Goal: Task Accomplishment & Management: Complete application form

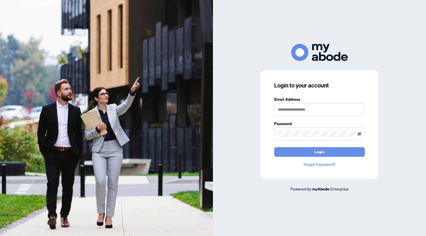
click at [360, 135] on icon "eye-invisible" at bounding box center [360, 134] width 4 height 4
click at [324, 113] on input "text" at bounding box center [319, 109] width 91 height 13
click at [306, 110] on input "text" at bounding box center [319, 109] width 91 height 13
type input "*"
type input "**********"
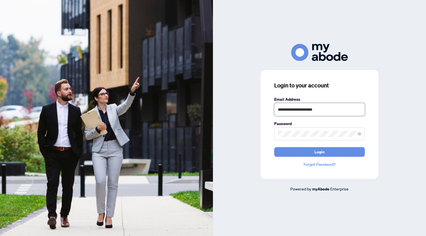
click at [274, 147] on button "Login" at bounding box center [319, 152] width 91 height 10
click at [330, 148] on button "Login" at bounding box center [319, 152] width 91 height 10
click at [246, 135] on div "**********" at bounding box center [319, 118] width 213 height 149
click at [274, 147] on button "Login" at bounding box center [319, 152] width 91 height 10
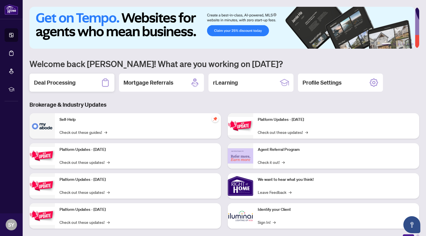
click at [73, 86] on h2 "Deal Processing" at bounding box center [55, 83] width 42 height 8
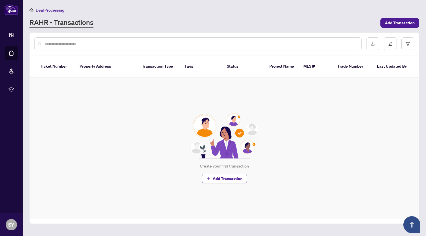
click at [410, 7] on main "Deal Processing [PERSON_NAME] - Transactions Add Transaction Ticket Number Prop…" at bounding box center [225, 118] width 404 height 236
click at [396, 21] on span "Add Transaction" at bounding box center [400, 22] width 30 height 9
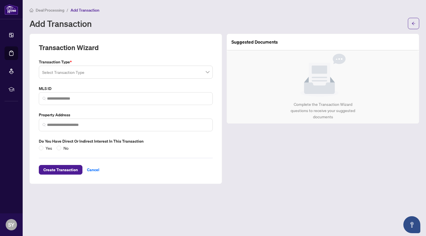
click at [168, 75] on input "search" at bounding box center [123, 73] width 162 height 12
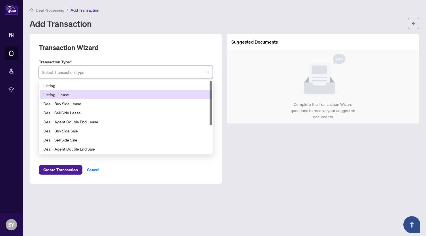
click at [148, 92] on div "Listing - Lease" at bounding box center [125, 95] width 165 height 6
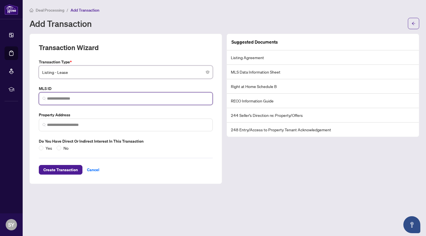
click at [135, 96] on input "search" at bounding box center [128, 99] width 162 height 6
paste input "*********"
type input "*********"
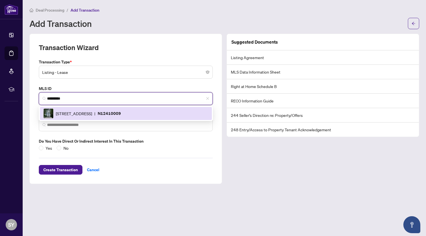
click at [88, 116] on div "7165 Yonge St, Markham, Ontario L3T 0C9, Canada | N12410009" at bounding box center [125, 114] width 165 height 10
type input "**********"
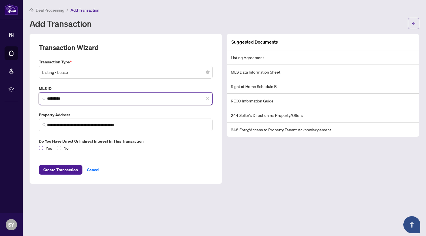
type input "*********"
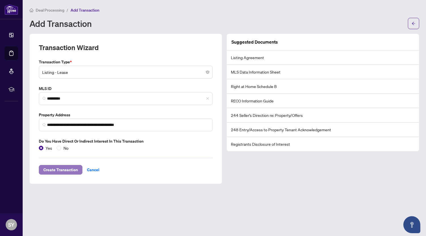
click at [64, 167] on span "Create Transaction" at bounding box center [60, 170] width 35 height 9
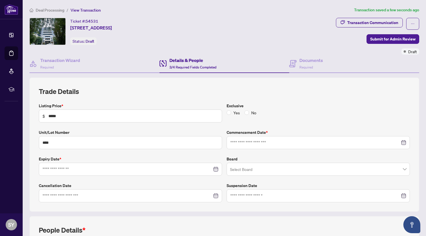
type input "**********"
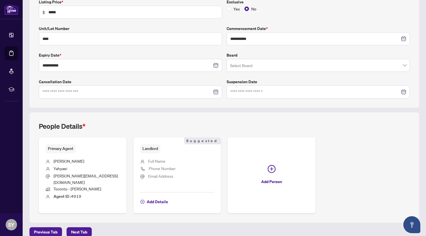
scroll to position [92, 0]
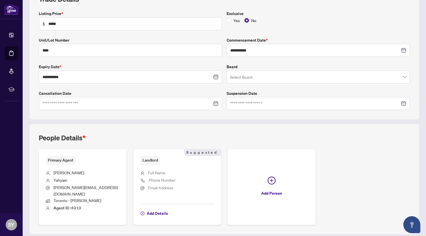
click at [213, 102] on div at bounding box center [131, 104] width 176 height 6
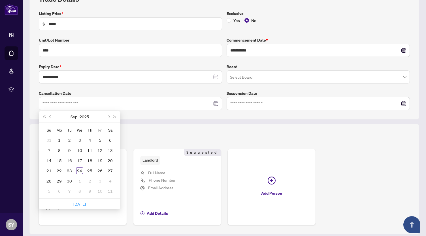
click at [295, 131] on div "People Details * Primary Agent Shamim Yahyaei shamim.yahyaei@gmail.com Toronto …" at bounding box center [224, 179] width 390 height 111
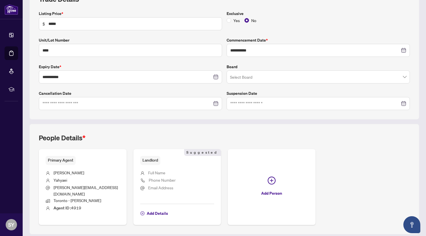
scroll to position [104, 0]
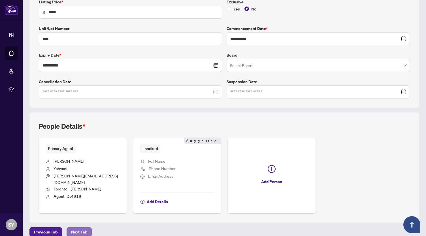
click at [67, 228] on button "Next Tab" at bounding box center [79, 233] width 25 height 10
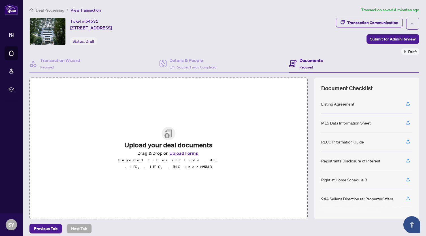
click at [185, 157] on button "Upload Forms" at bounding box center [184, 153] width 32 height 7
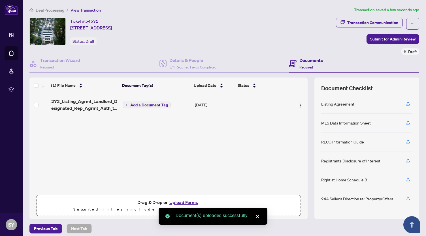
scroll to position [3, 0]
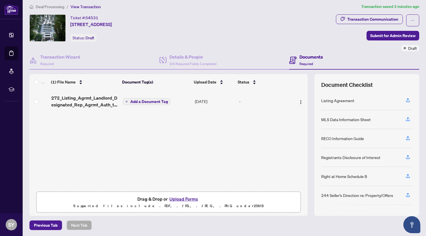
click at [185, 201] on button "Upload Forms" at bounding box center [184, 199] width 32 height 7
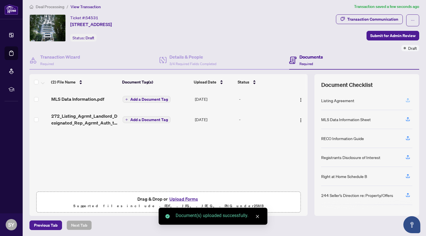
click at [406, 100] on icon "button" at bounding box center [408, 100] width 5 height 5
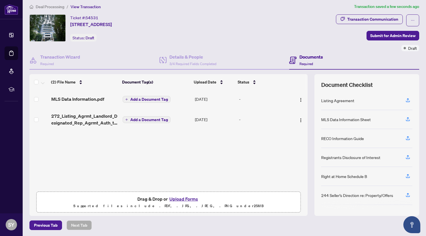
scroll to position [18, 0]
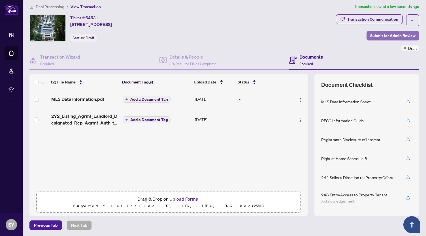
click at [385, 37] on span "Submit for Admin Review" at bounding box center [392, 35] width 45 height 9
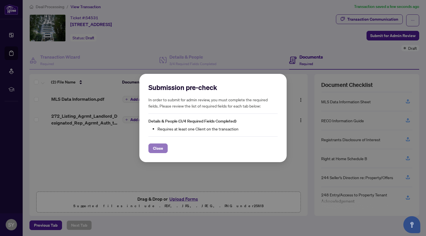
click at [156, 150] on span "Close" at bounding box center [158, 148] width 10 height 9
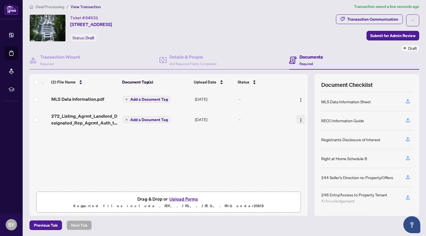
click at [298, 119] on button "button" at bounding box center [300, 119] width 9 height 9
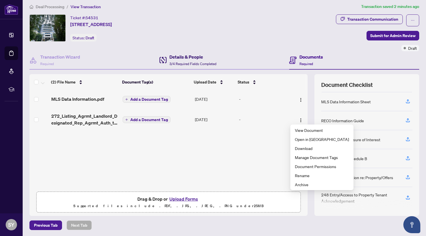
click at [209, 60] on div "Details & People 3/4 Required Fields Completed" at bounding box center [192, 60] width 47 height 13
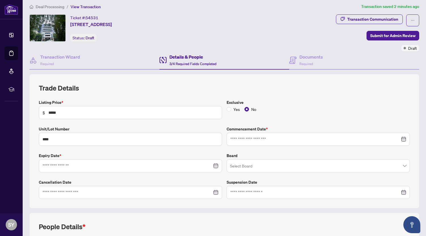
type input "**********"
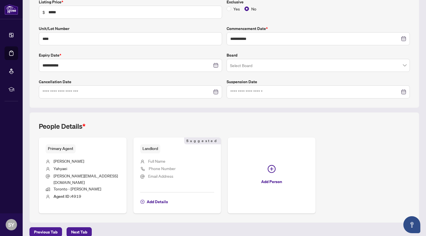
scroll to position [104, 0]
click at [285, 66] on input "search" at bounding box center [315, 66] width 171 height 12
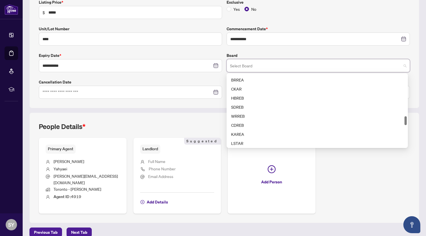
scroll to position [362, 0]
type input "*"
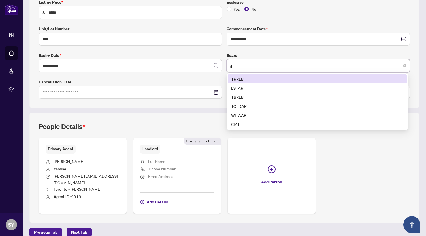
scroll to position [103, 0]
click at [295, 79] on div "TRREB" at bounding box center [317, 79] width 172 height 6
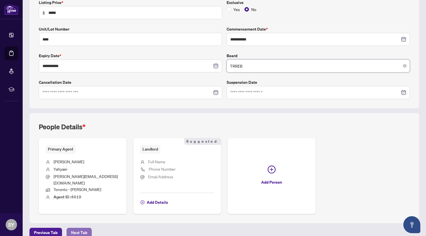
click at [81, 228] on span "Next Tab" at bounding box center [79, 232] width 16 height 9
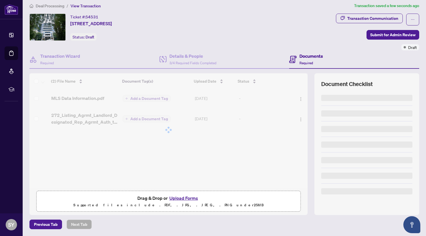
scroll to position [3, 0]
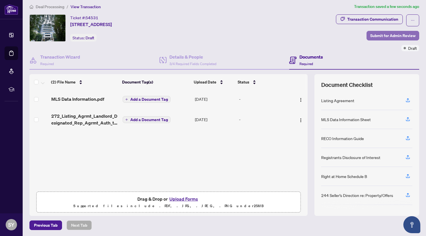
click at [395, 37] on span "Submit for Admin Review" at bounding box center [392, 35] width 45 height 9
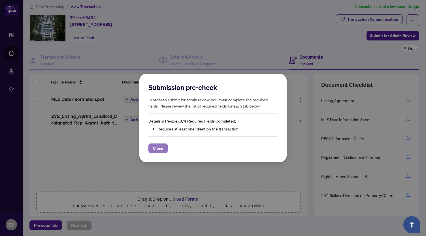
click at [153, 150] on span "Close" at bounding box center [158, 148] width 10 height 9
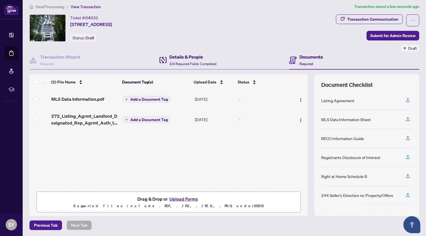
click at [184, 65] on span "3/4 Required Fields Completed" at bounding box center [192, 64] width 47 height 4
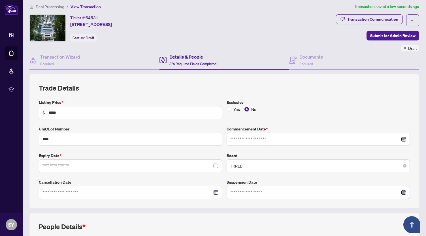
type input "**********"
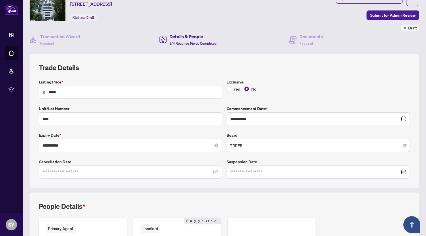
click at [212, 145] on div "**********" at bounding box center [131, 146] width 176 height 6
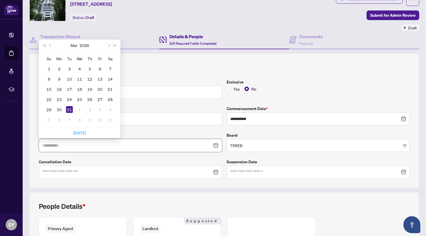
type input "**********"
click at [67, 109] on div "31" at bounding box center [69, 109] width 7 height 7
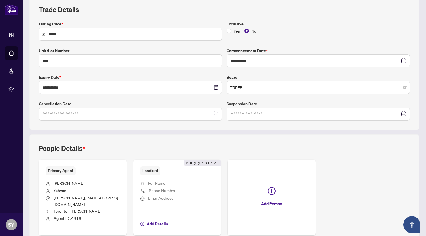
scroll to position [104, 0]
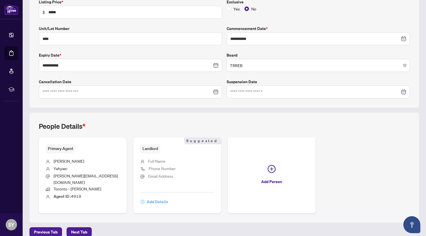
click at [156, 198] on span "Add Details" at bounding box center [157, 202] width 21 height 9
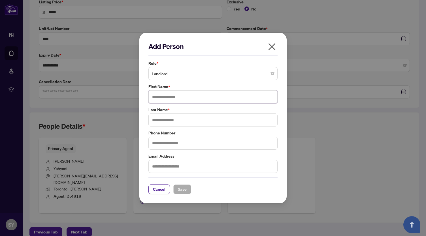
click at [186, 99] on input "text" at bounding box center [213, 96] width 129 height 13
type input "******"
type input "*********"
click at [182, 191] on span "Save" at bounding box center [182, 189] width 9 height 9
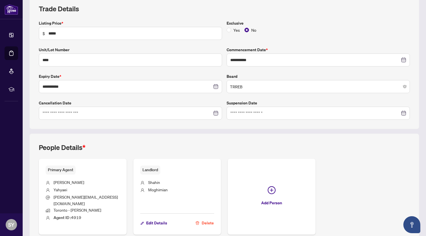
scroll to position [0, 0]
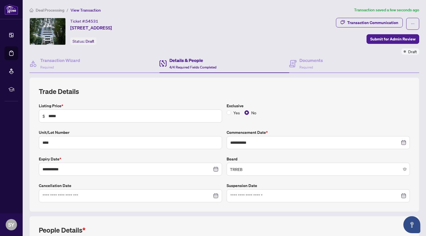
click at [326, 48] on div "Ticket #: 54531 1602-7165 Yonge St, Markham, Ontario L3T 0C9, Canada Status: Dr…" at bounding box center [181, 36] width 307 height 37
click at [307, 69] on span "Required" at bounding box center [307, 67] width 14 height 4
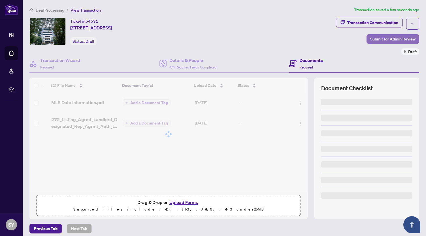
click at [391, 41] on span "Submit for Admin Review" at bounding box center [392, 39] width 45 height 9
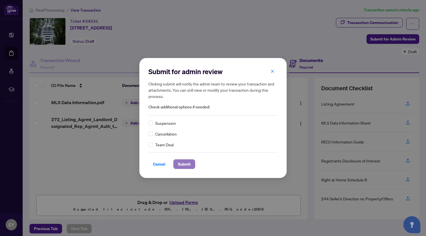
click at [186, 162] on span "Submit" at bounding box center [184, 164] width 13 height 9
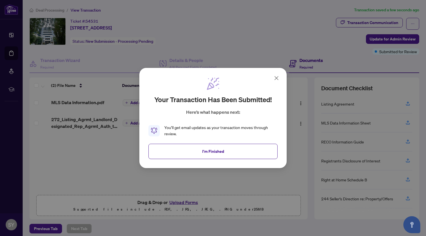
click at [276, 78] on icon at bounding box center [276, 78] width 7 height 7
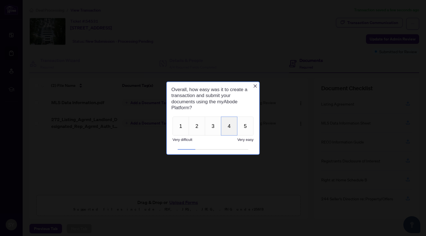
click at [225, 127] on button "4" at bounding box center [229, 125] width 16 height 19
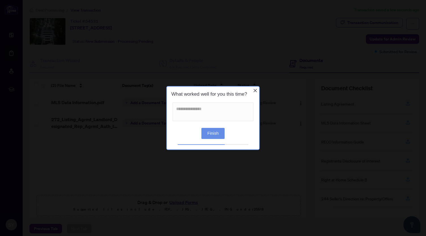
click at [221, 134] on button "Finish" at bounding box center [213, 133] width 23 height 11
